Goal: Use online tool/utility: Utilize a website feature to perform a specific function

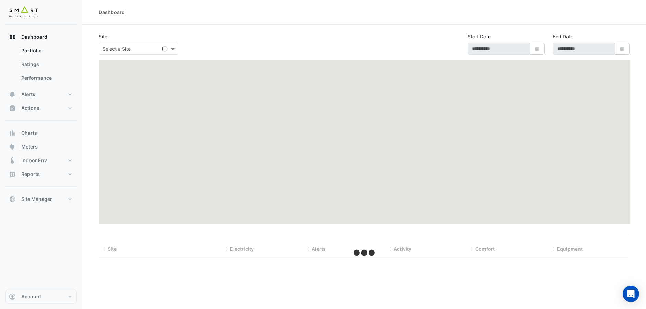
type input "**********"
select select "***"
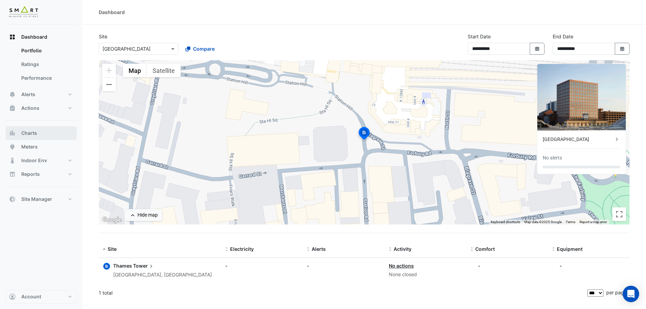
click at [42, 135] on button "Charts" at bounding box center [40, 133] width 71 height 14
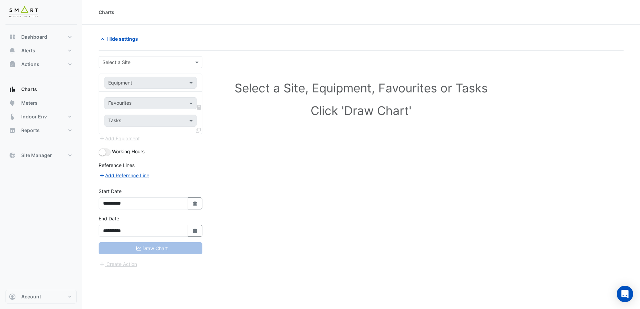
click at [164, 64] on input "text" at bounding box center [143, 62] width 83 height 7
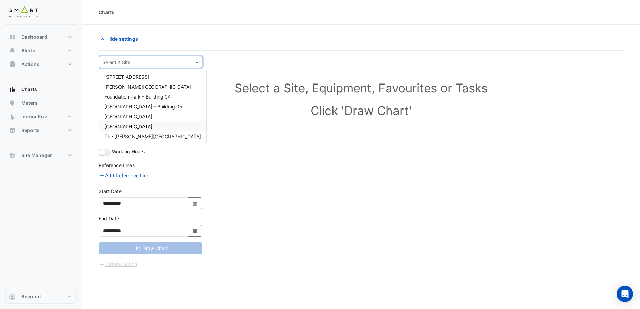
click at [137, 128] on span "[GEOGRAPHIC_DATA]" at bounding box center [129, 127] width 48 height 6
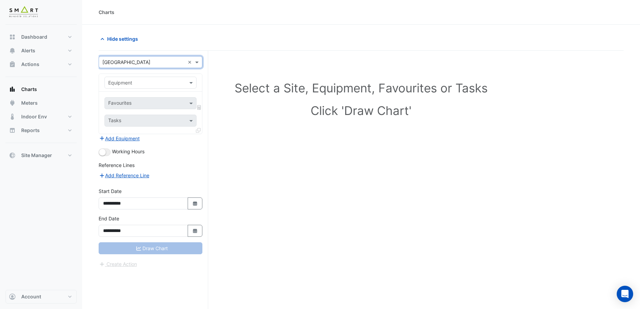
click at [193, 87] on div "Equipment" at bounding box center [151, 83] width 92 height 12
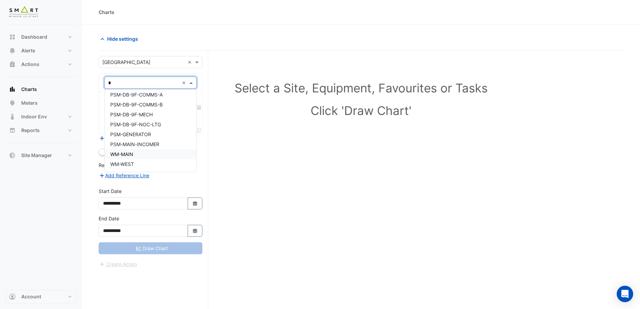
scroll to position [72, 0]
type input "**"
click at [142, 97] on div "MVHR-BL" at bounding box center [150, 98] width 91 height 10
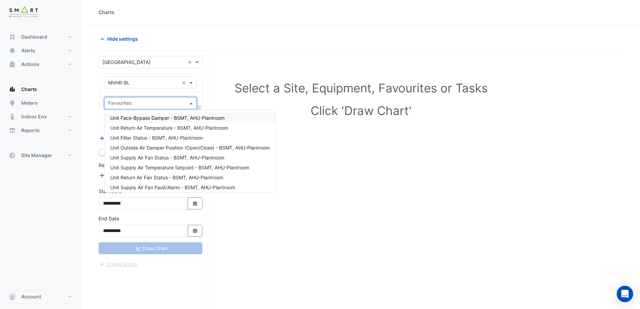
click at [192, 106] on span at bounding box center [192, 103] width 9 height 7
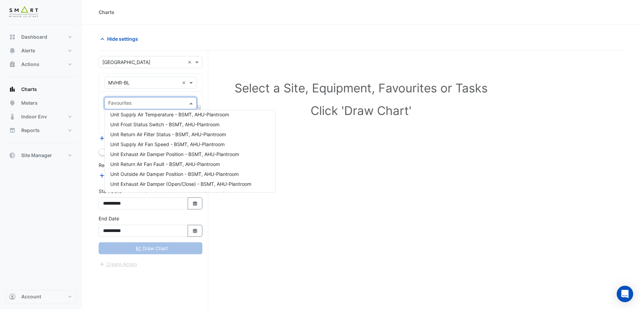
scroll to position [122, 0]
click at [119, 155] on span "Unit Outside Air Damper Position - BSMT, AHU-Plantroom" at bounding box center [174, 155] width 128 height 6
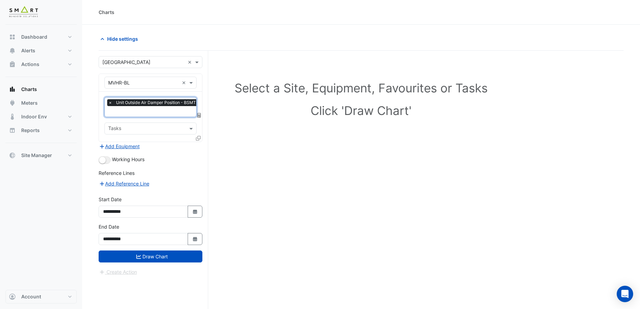
click at [139, 112] on input "text" at bounding box center [170, 112] width 124 height 7
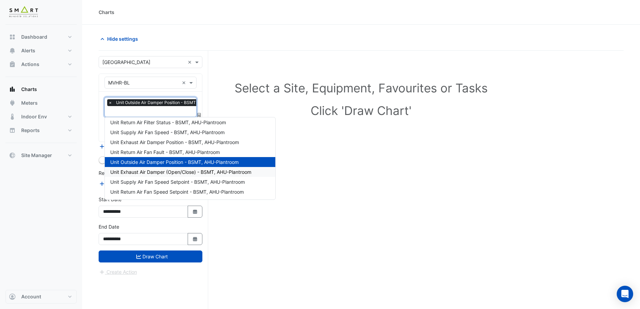
click at [144, 173] on span "Unit Exhaust Air Damper (Open/Close) - BSMT, AHU-Plantroom" at bounding box center [180, 172] width 141 height 6
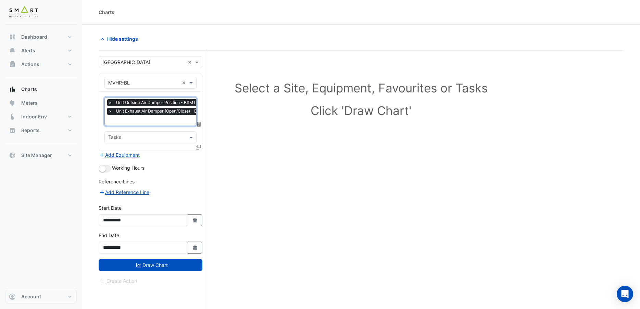
click at [144, 120] on input "text" at bounding box center [175, 121] width 135 height 7
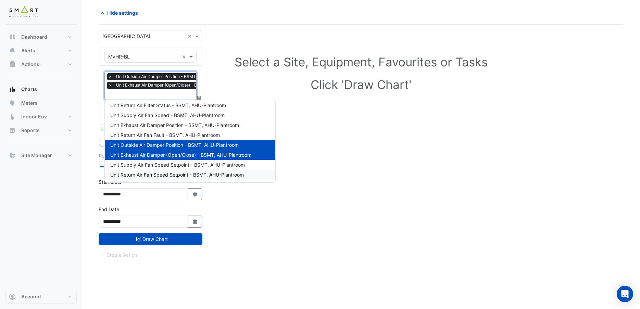
scroll to position [88, 0]
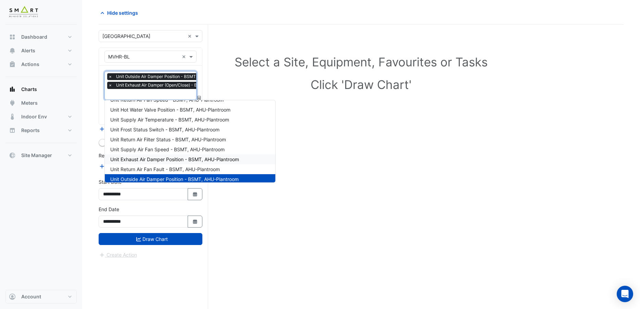
click at [158, 162] on span "Unit Exhaust Air Damper Position - BSMT, AHU-Plantroom" at bounding box center [174, 160] width 129 height 6
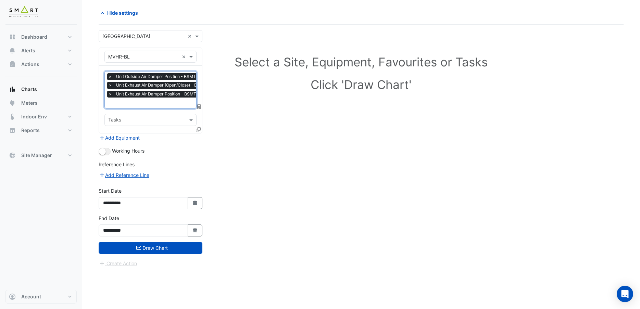
click at [155, 103] on input "text" at bounding box center [175, 103] width 135 height 7
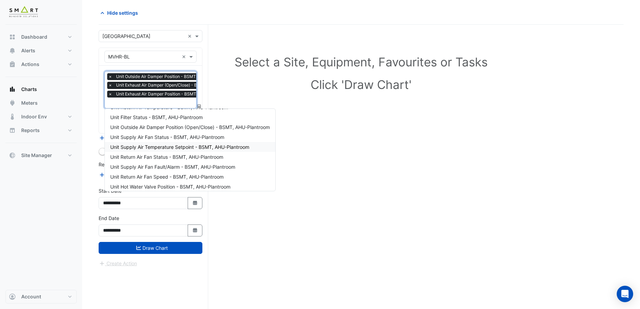
scroll to position [0, 0]
click at [173, 145] on span "Unit Outside Air Damper Position (Open/Close) - BSMT, AHU-Plantroom" at bounding box center [190, 147] width 160 height 6
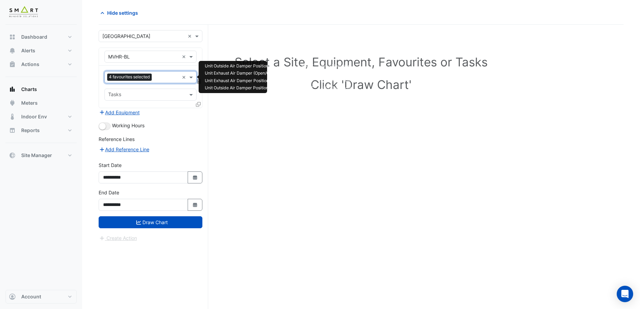
click at [159, 82] on div at bounding box center [167, 78] width 26 height 9
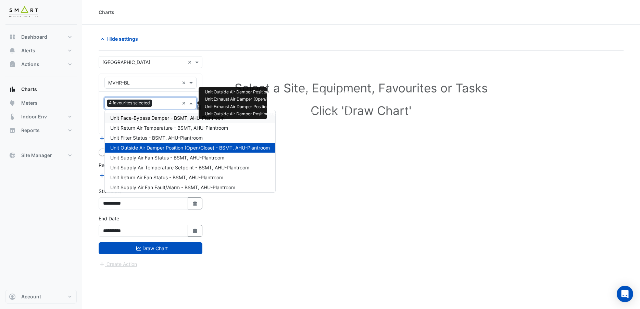
click at [169, 120] on span "Unit Face-Bypass Damper - BSMT, AHU-Plantroom" at bounding box center [167, 118] width 114 height 6
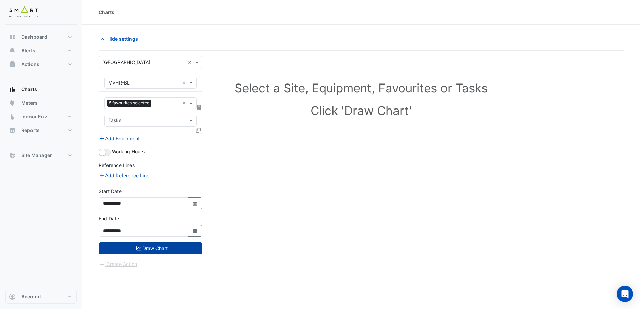
click at [166, 253] on button "Draw Chart" at bounding box center [151, 249] width 104 height 12
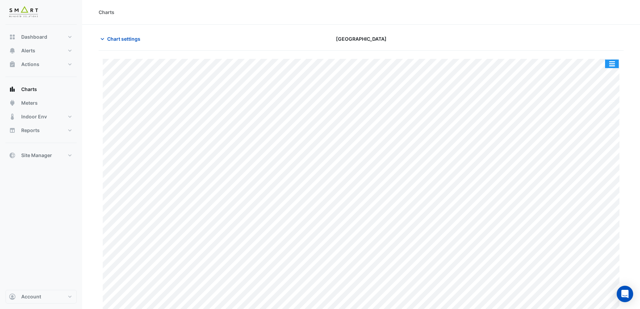
click at [613, 65] on button "button" at bounding box center [612, 64] width 14 height 9
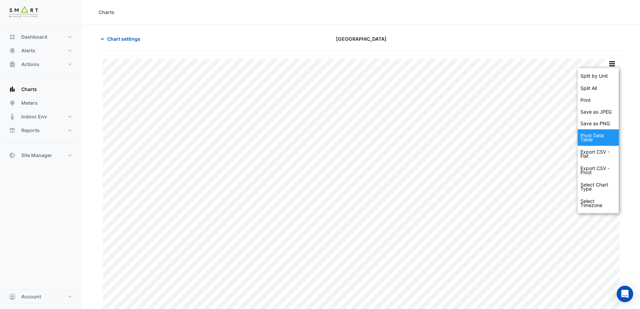
click at [598, 144] on div "Pivot Data Table" at bounding box center [598, 138] width 41 height 16
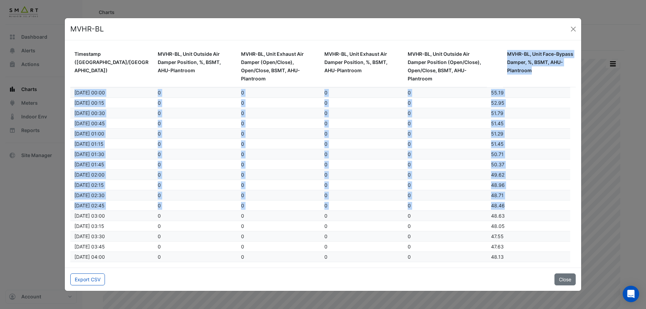
drag, startPoint x: 492, startPoint y: 53, endPoint x: 509, endPoint y: 205, distance: 153.3
click at [509, 205] on div "Timestamp ([GEOGRAPHIC_DATA]/[GEOGRAPHIC_DATA]) MVHR-BL, Unit Outside Air Dampe…" at bounding box center [322, 166] width 505 height 241
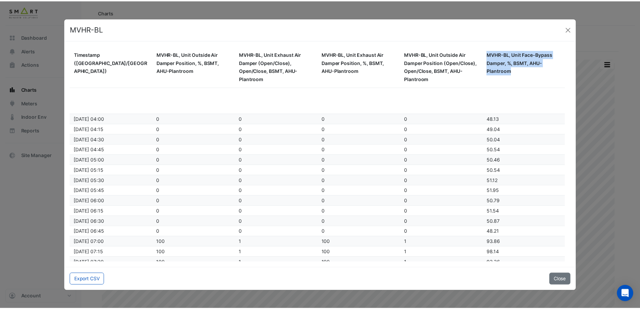
scroll to position [137, 0]
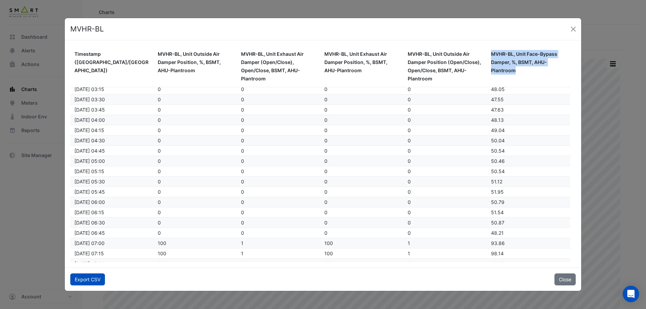
click at [98, 281] on button "Export CSV" at bounding box center [87, 280] width 35 height 12
click at [19, 210] on ngb-modal-window "MVHR-BL Timestamp ([GEOGRAPHIC_DATA]/[GEOGRAPHIC_DATA]) MVHR-BL, Unit Outside A…" at bounding box center [323, 154] width 646 height 309
